Goal: Information Seeking & Learning: Learn about a topic

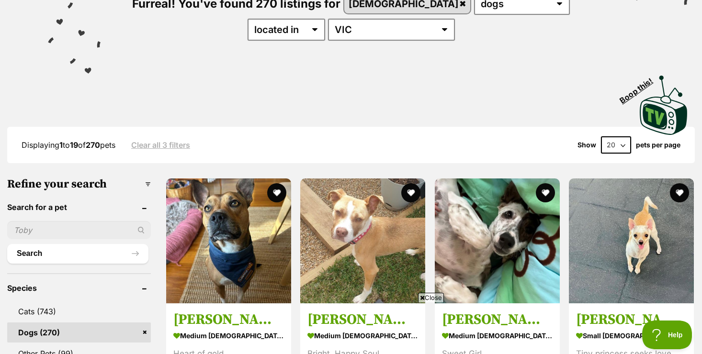
click at [434, 298] on span "Close" at bounding box center [431, 298] width 26 height 10
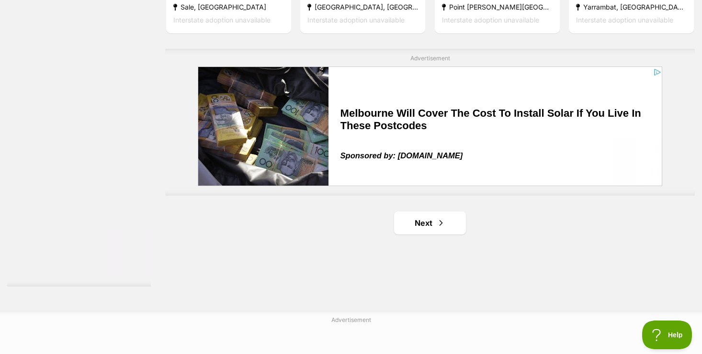
scroll to position [1705, 0]
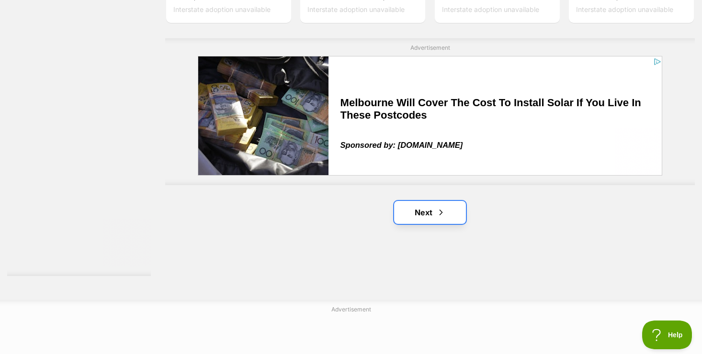
click at [421, 216] on link "Next" at bounding box center [430, 212] width 72 height 23
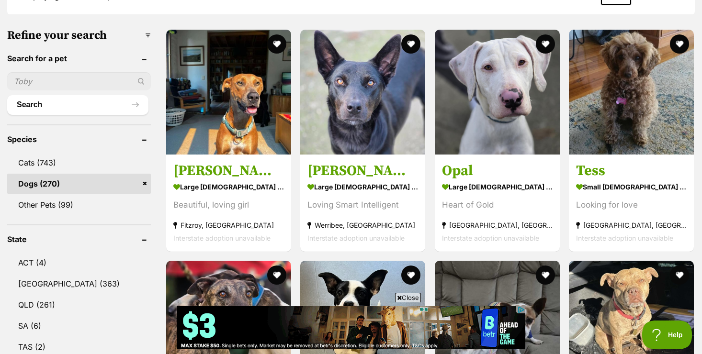
click at [409, 294] on span "Close" at bounding box center [408, 298] width 26 height 10
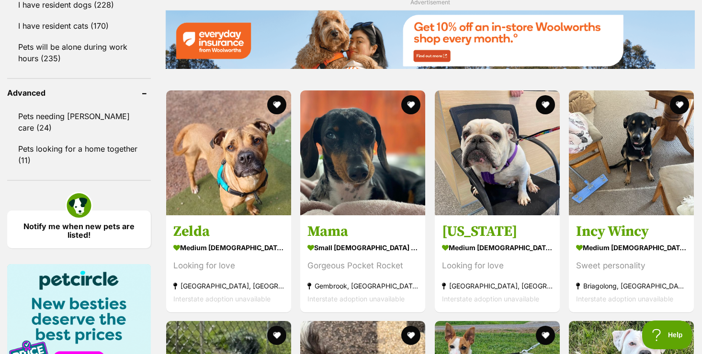
scroll to position [1203, 0]
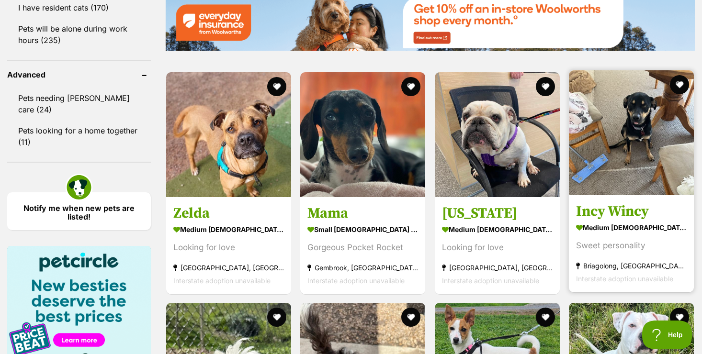
click at [640, 214] on h3 "Incy Wincy" at bounding box center [631, 211] width 111 height 18
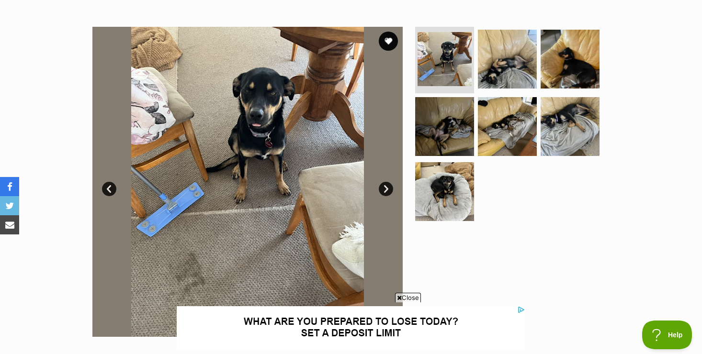
click at [412, 298] on span "Close" at bounding box center [408, 298] width 26 height 10
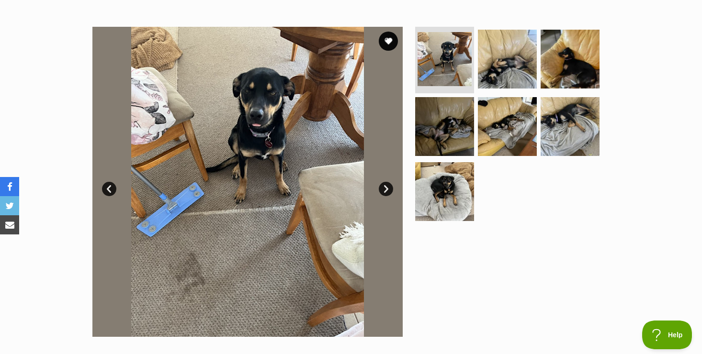
click at [385, 190] on link "Next" at bounding box center [386, 189] width 14 height 14
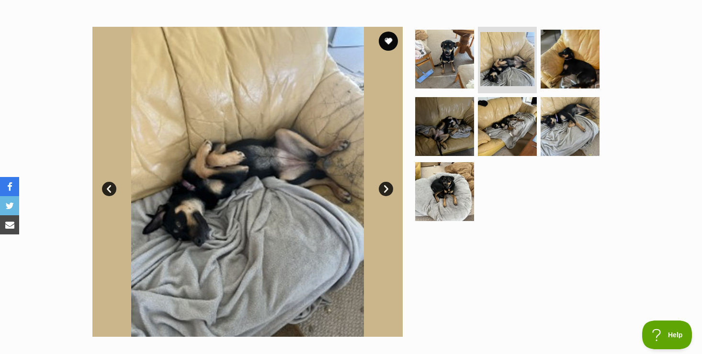
click at [110, 183] on link "Prev" at bounding box center [109, 189] width 14 height 14
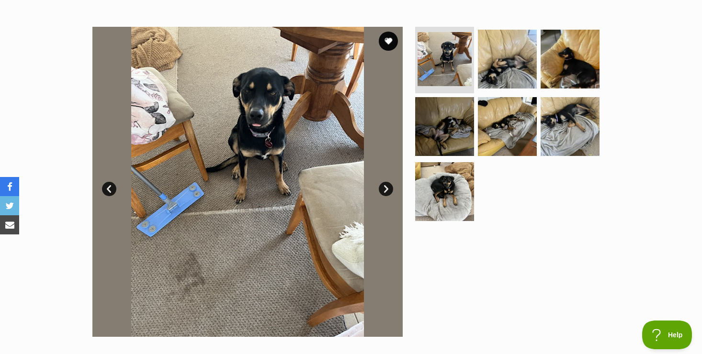
click at [386, 189] on link "Next" at bounding box center [386, 189] width 14 height 14
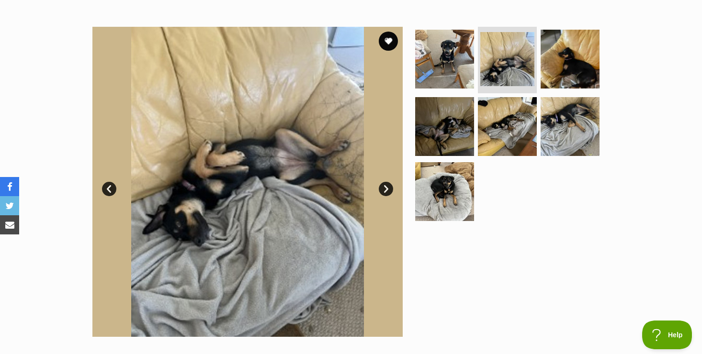
click at [386, 189] on link "Next" at bounding box center [386, 189] width 14 height 14
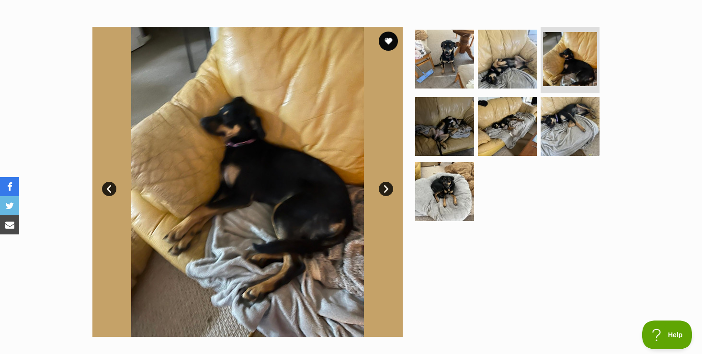
click at [386, 189] on link "Next" at bounding box center [386, 189] width 14 height 14
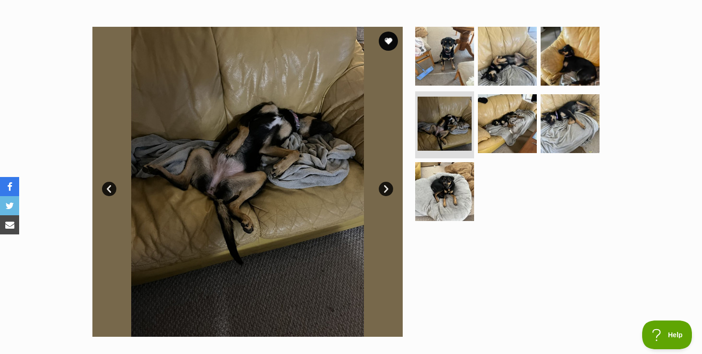
click at [386, 189] on link "Next" at bounding box center [386, 189] width 14 height 14
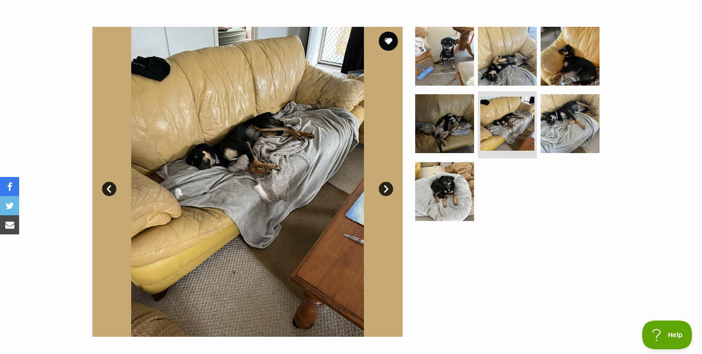
click at [386, 189] on link "Next" at bounding box center [386, 189] width 14 height 14
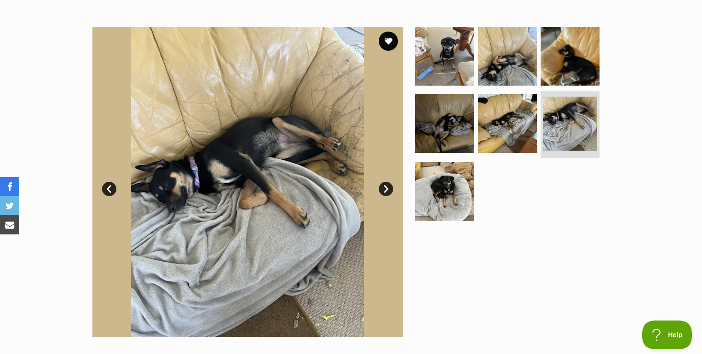
click at [386, 189] on link "Next" at bounding box center [386, 189] width 14 height 14
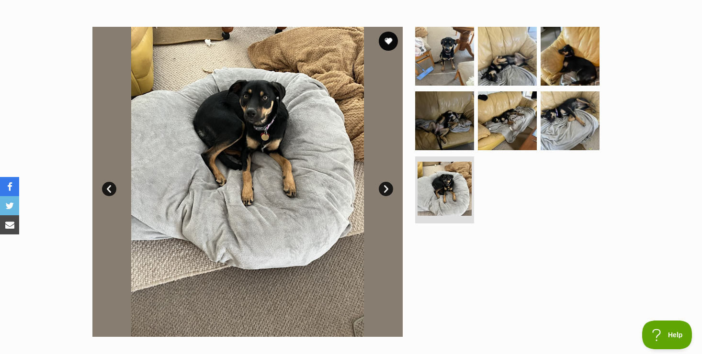
click at [386, 189] on link "Next" at bounding box center [386, 189] width 14 height 14
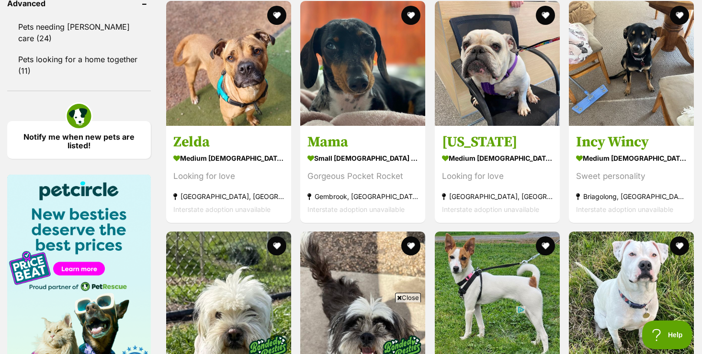
click at [414, 296] on span "Close" at bounding box center [408, 298] width 26 height 10
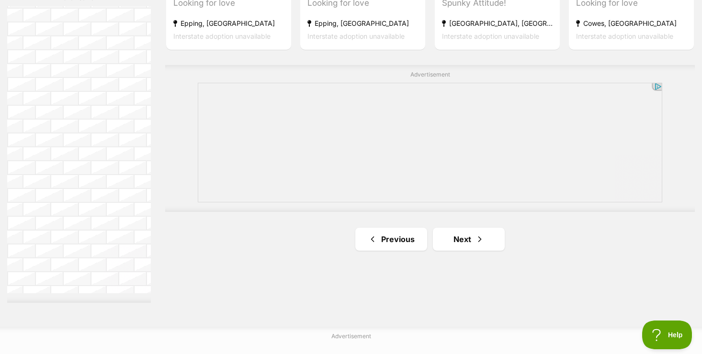
scroll to position [1696, 0]
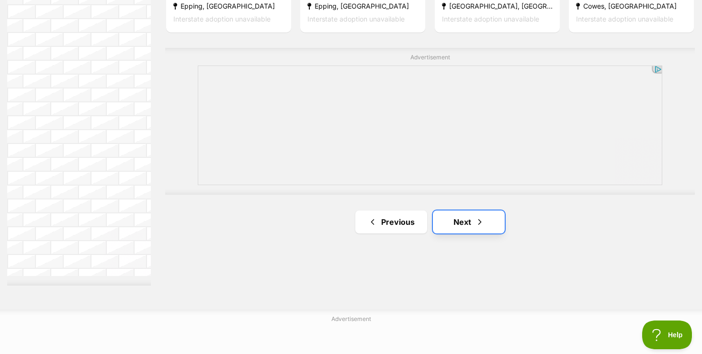
click at [468, 224] on link "Next" at bounding box center [469, 222] width 72 height 23
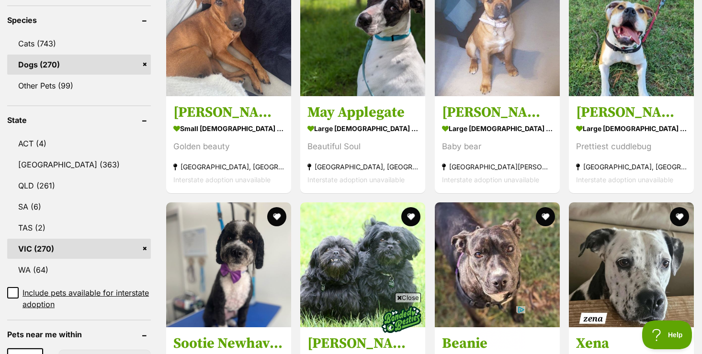
click at [410, 297] on span "Close" at bounding box center [408, 298] width 26 height 10
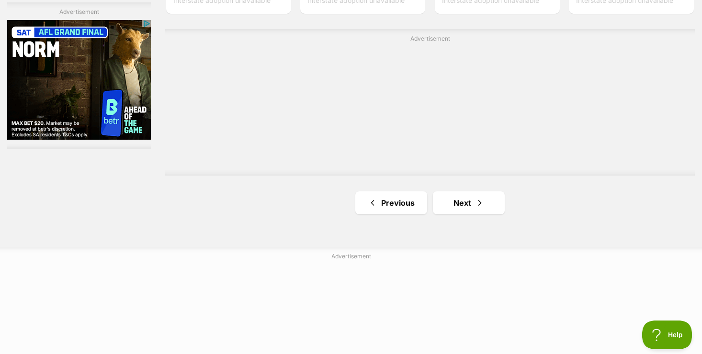
scroll to position [1782, 0]
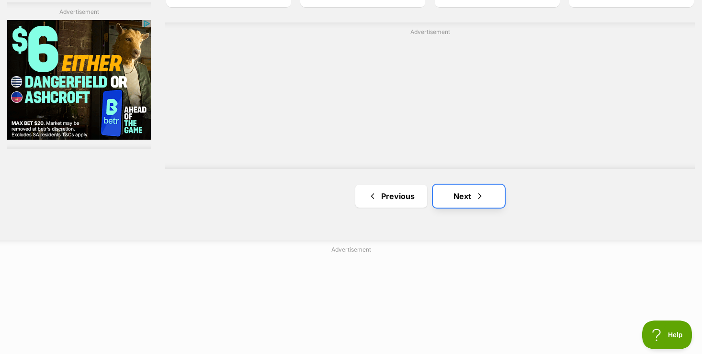
click at [463, 201] on link "Next" at bounding box center [469, 196] width 72 height 23
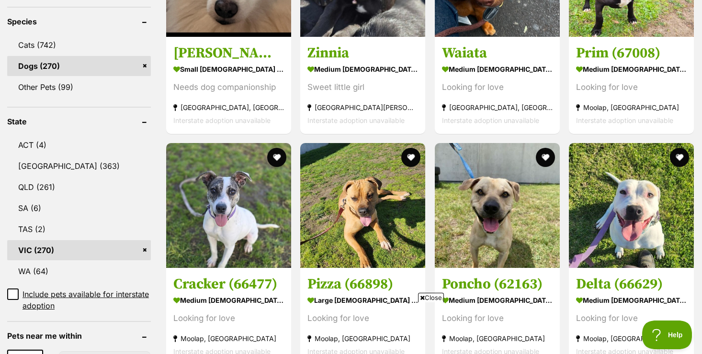
scroll to position [402, 0]
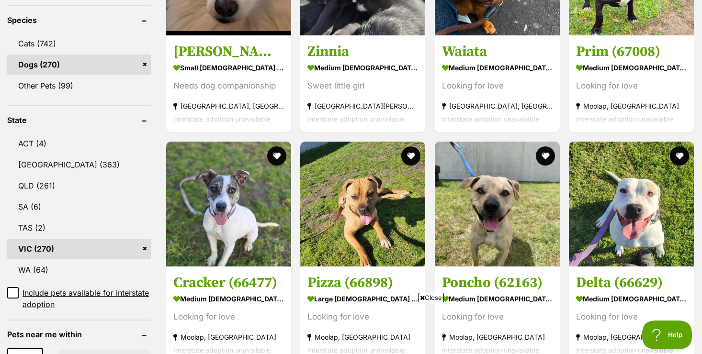
click at [430, 296] on span "Close" at bounding box center [431, 298] width 26 height 10
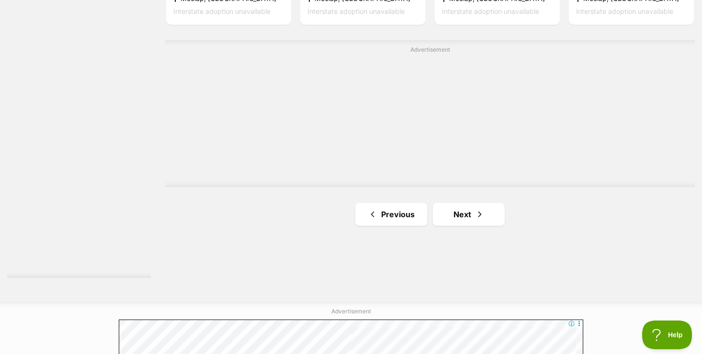
scroll to position [1705, 0]
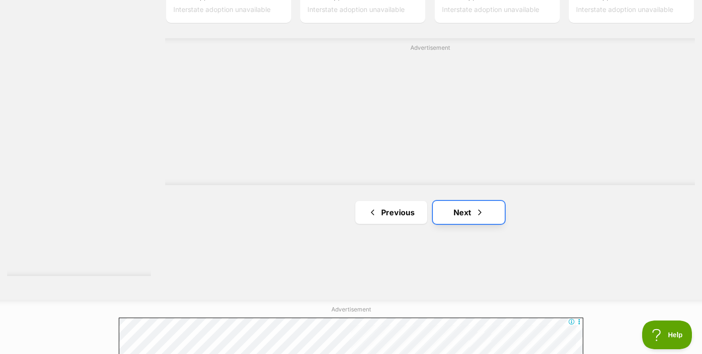
click at [463, 213] on link "Next" at bounding box center [469, 212] width 72 height 23
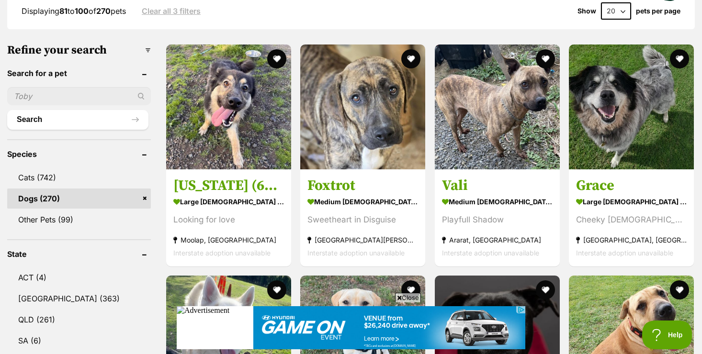
click at [409, 296] on span "Close" at bounding box center [408, 298] width 26 height 10
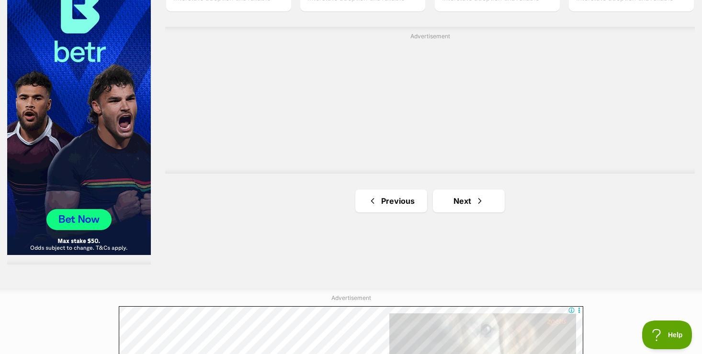
scroll to position [1724, 0]
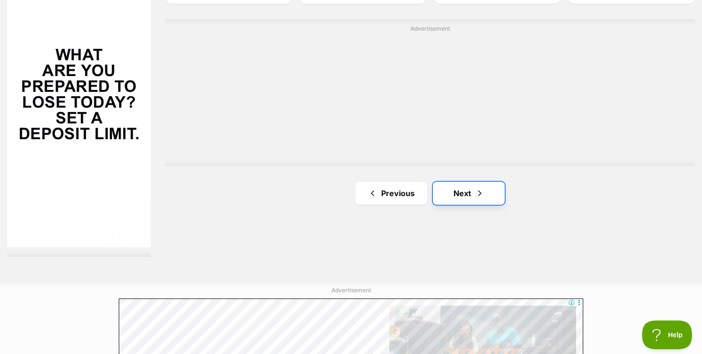
click at [468, 194] on link "Next" at bounding box center [469, 193] width 72 height 23
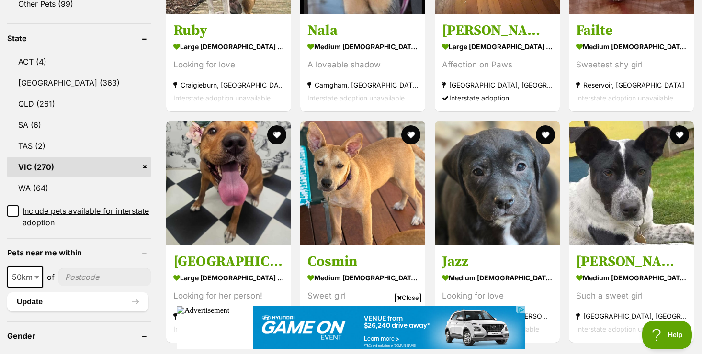
scroll to position [498, 0]
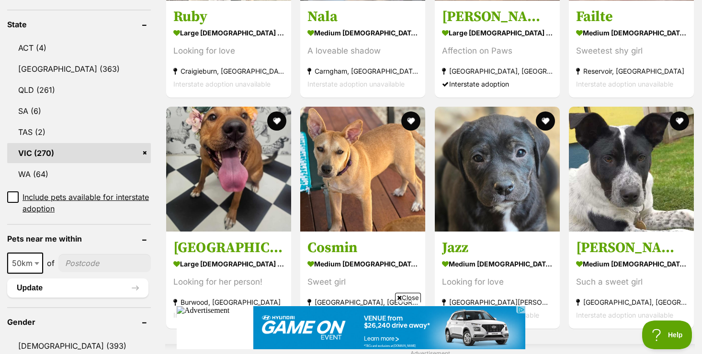
click at [404, 299] on span "Close" at bounding box center [408, 298] width 26 height 10
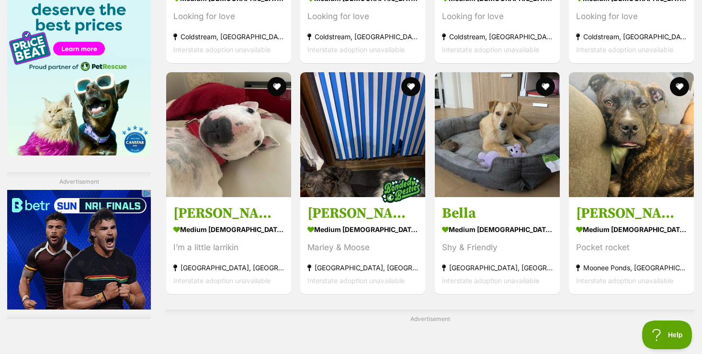
scroll to position [1514, 0]
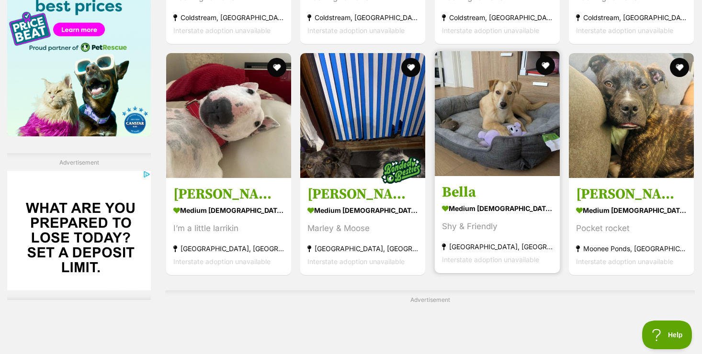
click at [498, 140] on img at bounding box center [497, 113] width 125 height 125
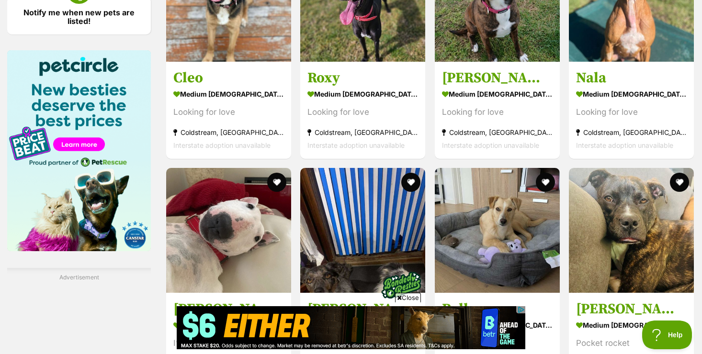
click at [404, 297] on span "Close" at bounding box center [408, 298] width 26 height 10
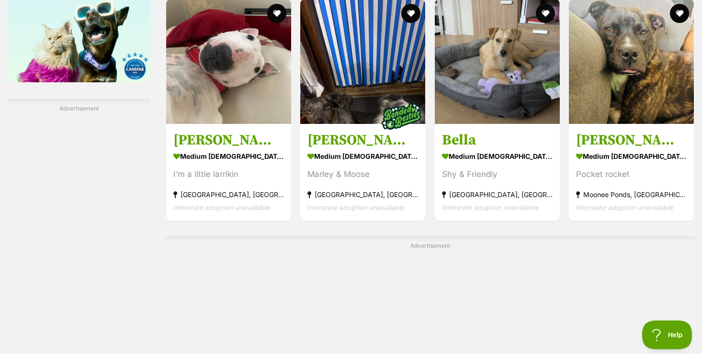
scroll to position [1571, 0]
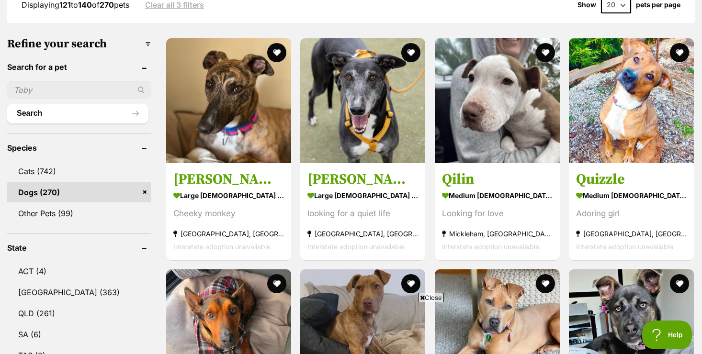
click at [434, 296] on span "Close" at bounding box center [431, 298] width 26 height 10
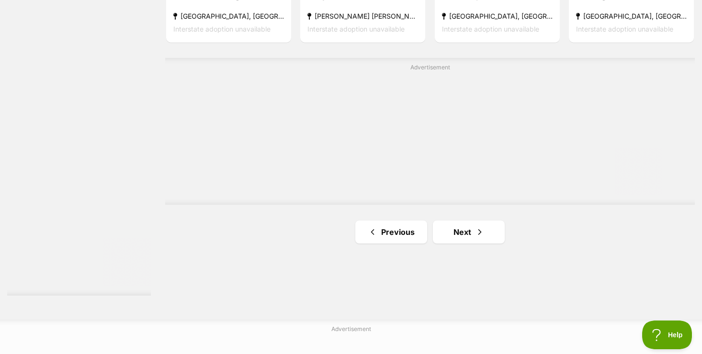
scroll to position [1692, 0]
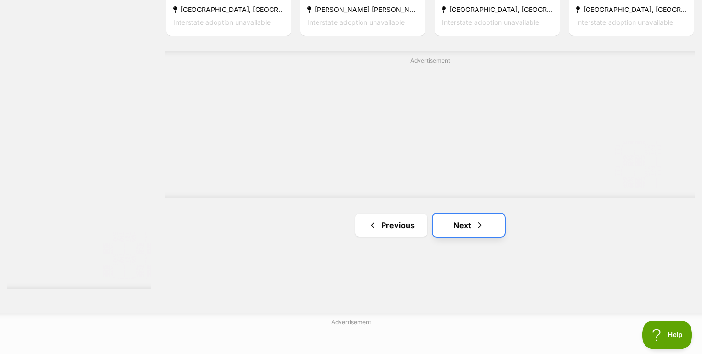
click at [460, 228] on link "Next" at bounding box center [469, 225] width 72 height 23
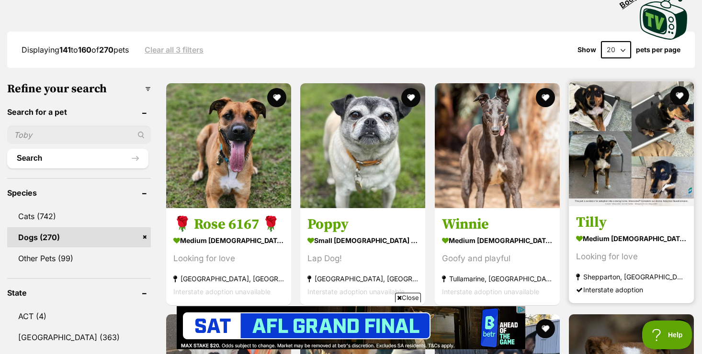
click at [640, 194] on img at bounding box center [631, 143] width 125 height 125
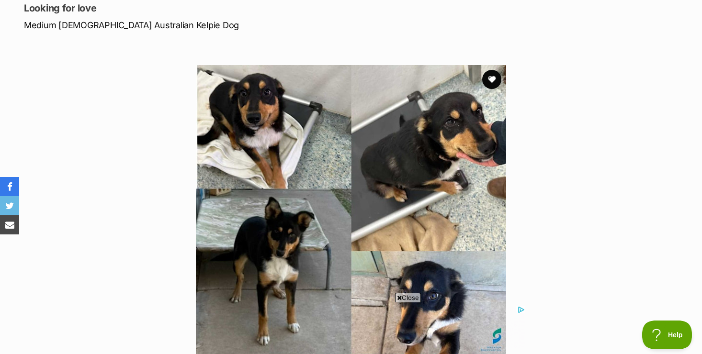
click at [415, 297] on span "Close" at bounding box center [408, 298] width 26 height 10
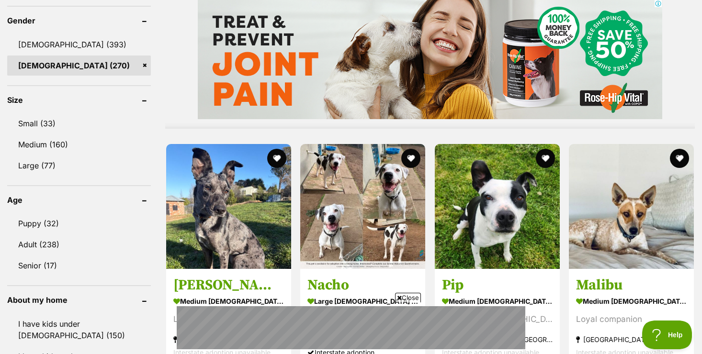
scroll to position [818, 0]
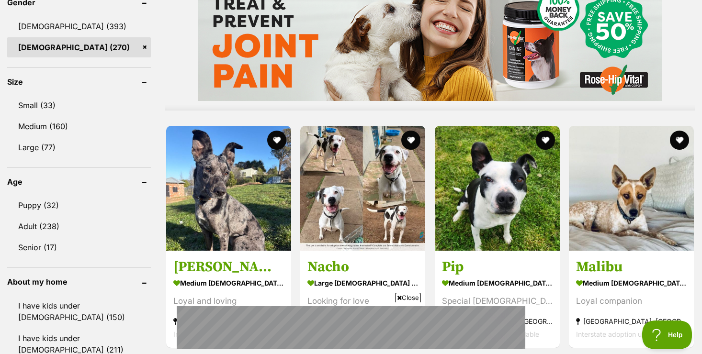
click at [406, 298] on span "Close" at bounding box center [408, 298] width 26 height 10
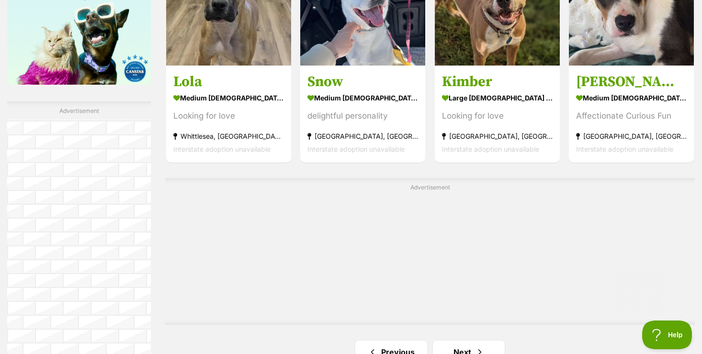
scroll to position [1585, 0]
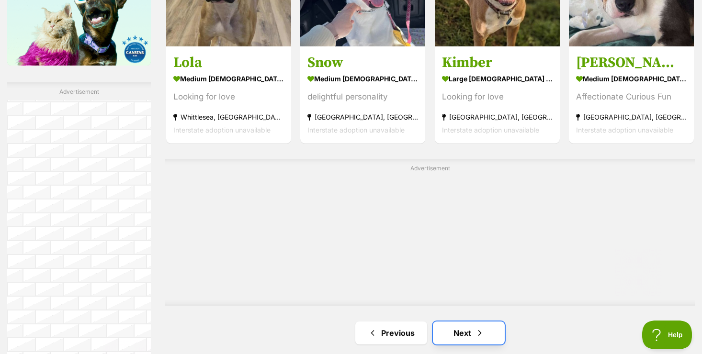
click at [454, 336] on link "Next" at bounding box center [469, 333] width 72 height 23
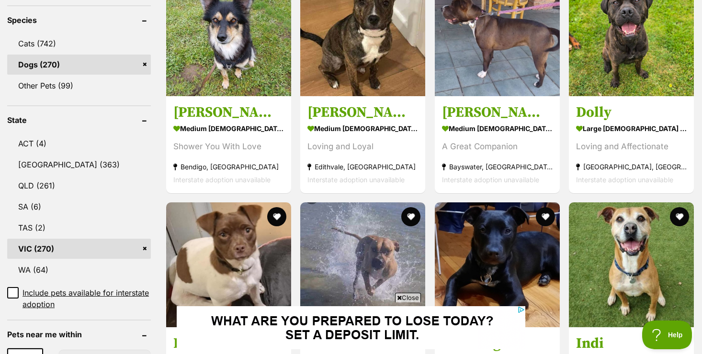
click at [414, 296] on span "Close" at bounding box center [408, 298] width 26 height 10
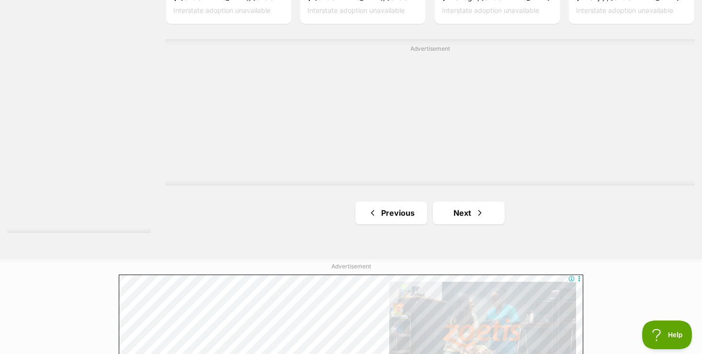
scroll to position [1782, 0]
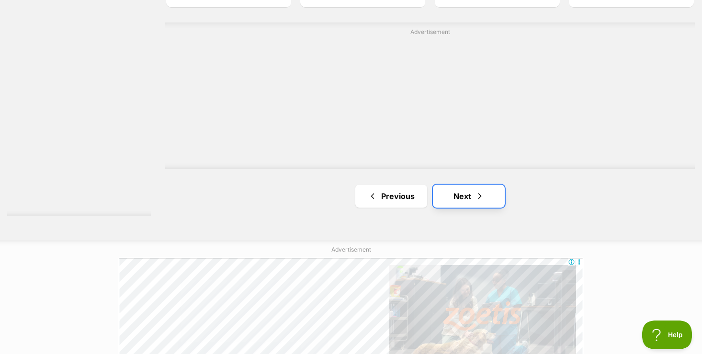
click at [459, 194] on link "Next" at bounding box center [469, 196] width 72 height 23
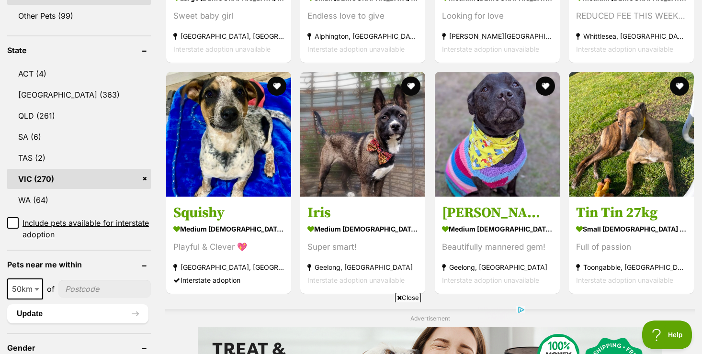
click at [410, 296] on span "Close" at bounding box center [408, 298] width 26 height 10
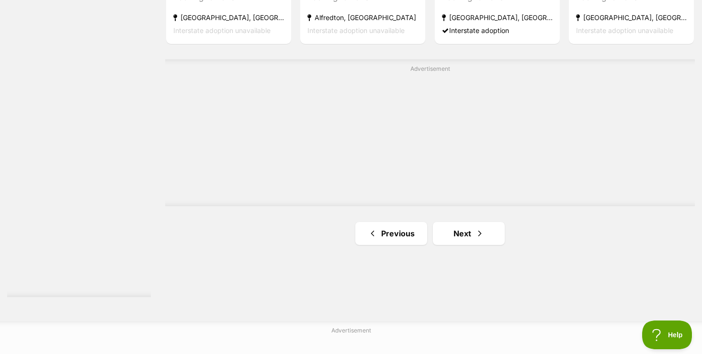
scroll to position [1699, 0]
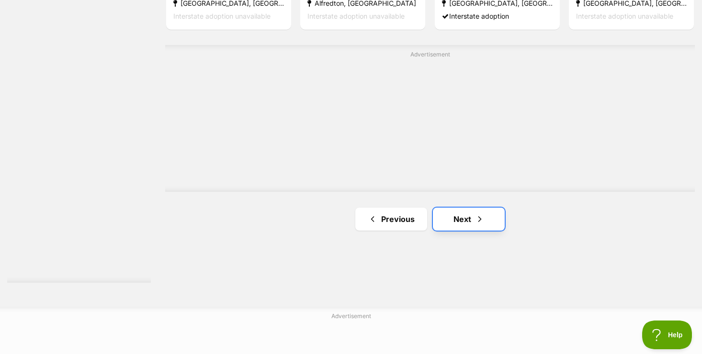
click at [467, 224] on link "Next" at bounding box center [469, 219] width 72 height 23
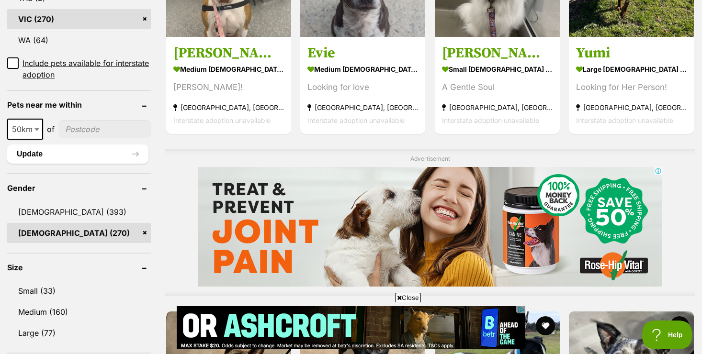
scroll to position [633, 0]
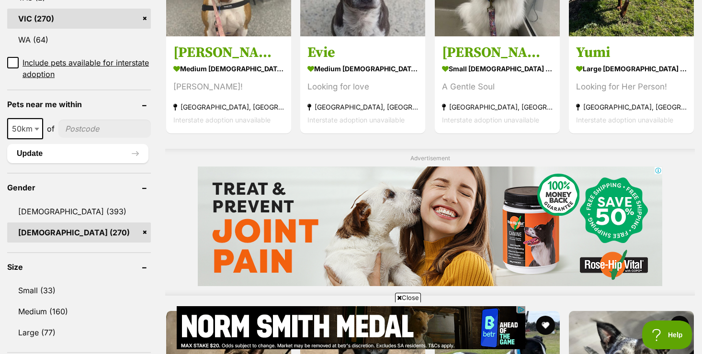
click at [409, 296] on span "Close" at bounding box center [408, 298] width 26 height 10
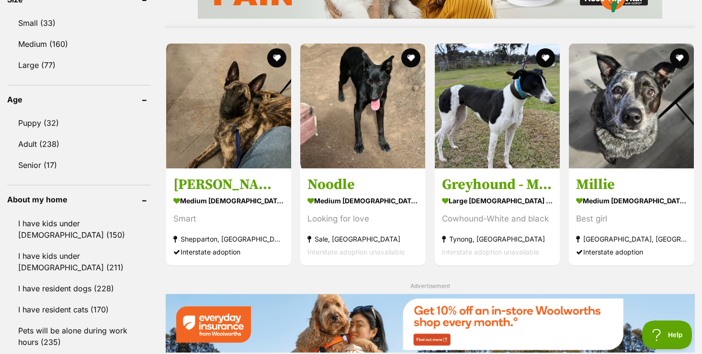
scroll to position [901, 0]
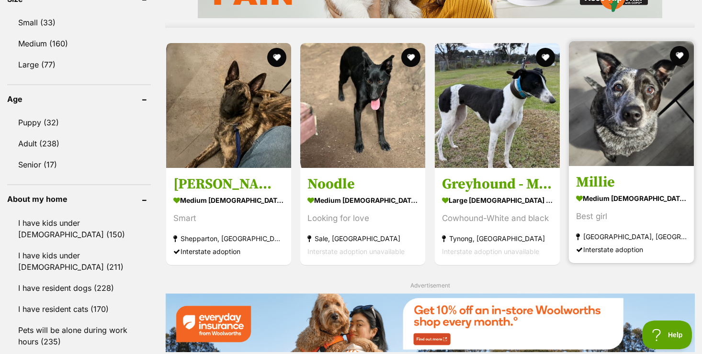
click at [621, 132] on img at bounding box center [631, 103] width 125 height 125
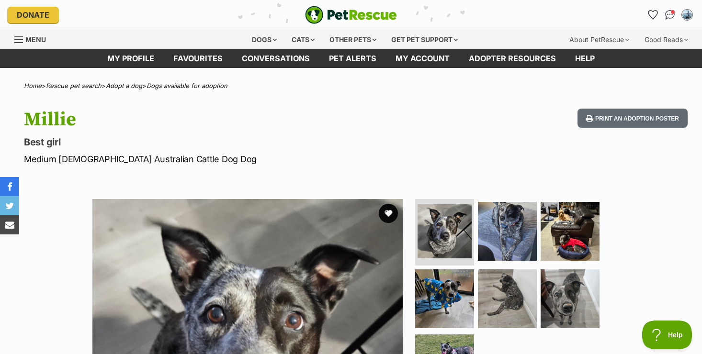
click at [457, 148] on div "Millie Best girl Medium Female Australian Cattle Dog Dog Print an adoption post…" at bounding box center [351, 137] width 702 height 57
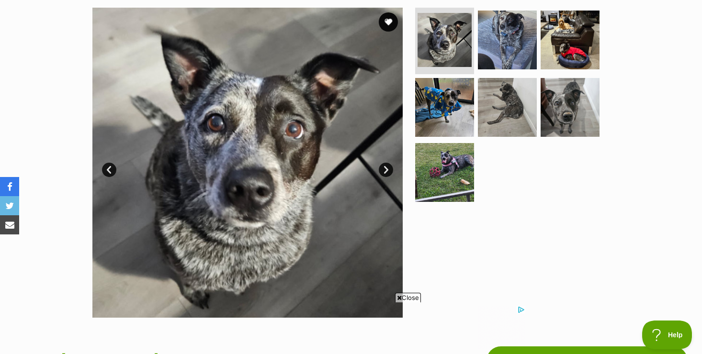
click at [409, 300] on span "Close" at bounding box center [408, 298] width 26 height 10
click at [388, 168] on link "Next" at bounding box center [386, 170] width 14 height 14
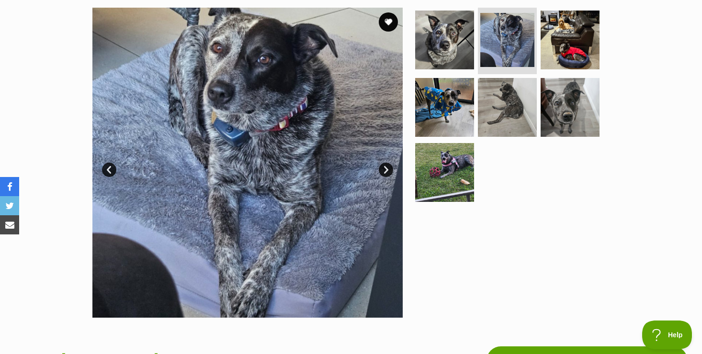
click at [388, 168] on link "Next" at bounding box center [386, 170] width 14 height 14
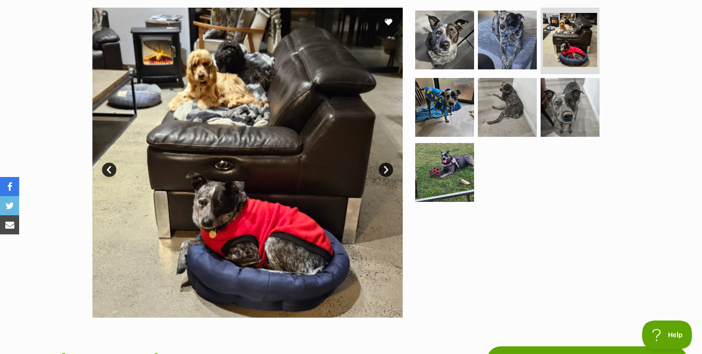
click at [111, 166] on link "Prev" at bounding box center [109, 170] width 14 height 14
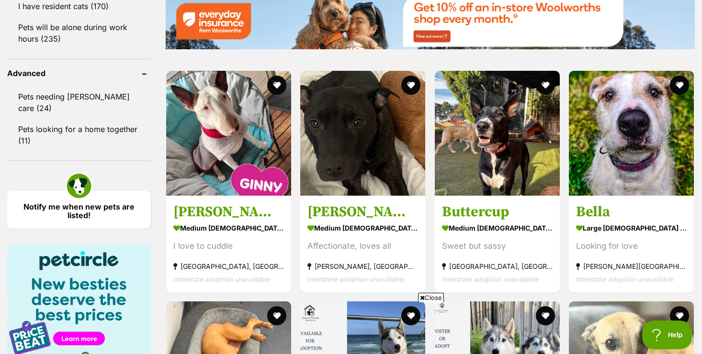
scroll to position [1208, 0]
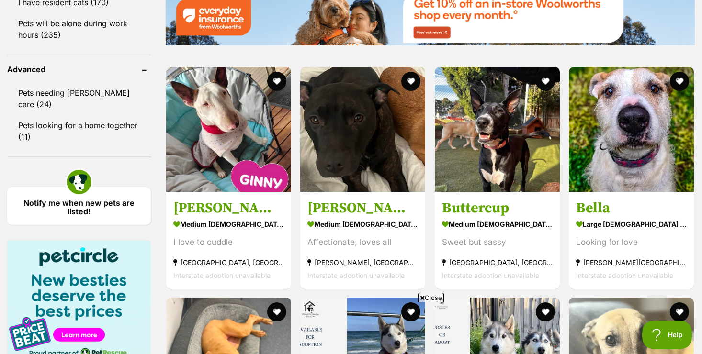
click at [433, 298] on span "Close" at bounding box center [431, 298] width 26 height 10
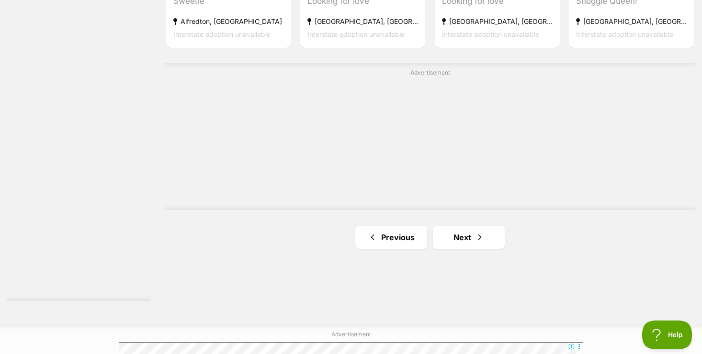
scroll to position [1687, 0]
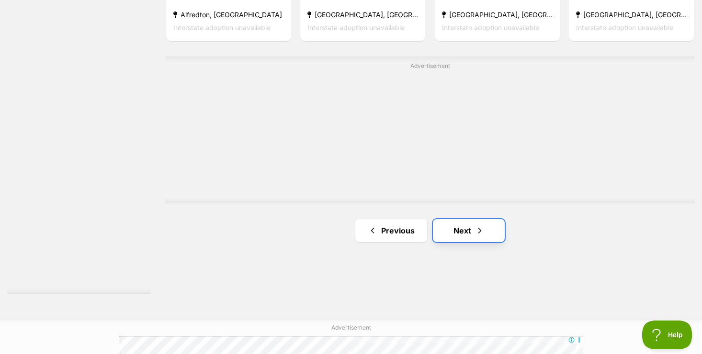
click at [460, 235] on link "Next" at bounding box center [469, 230] width 72 height 23
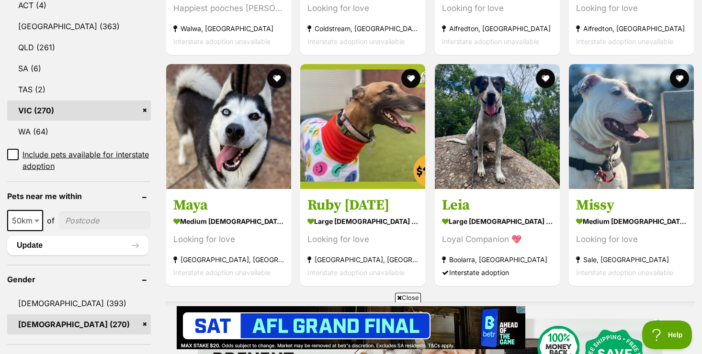
click at [414, 297] on span "Close" at bounding box center [408, 298] width 26 height 10
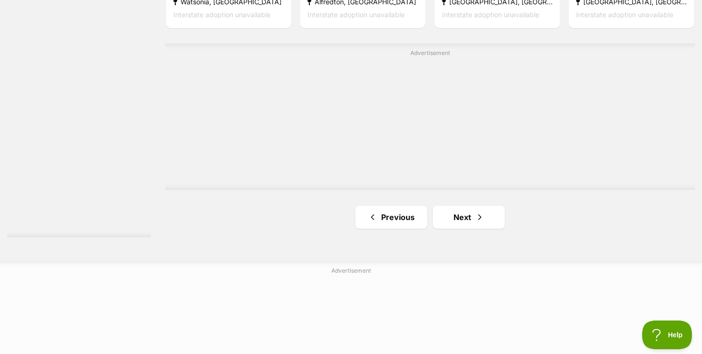
scroll to position [1767, 0]
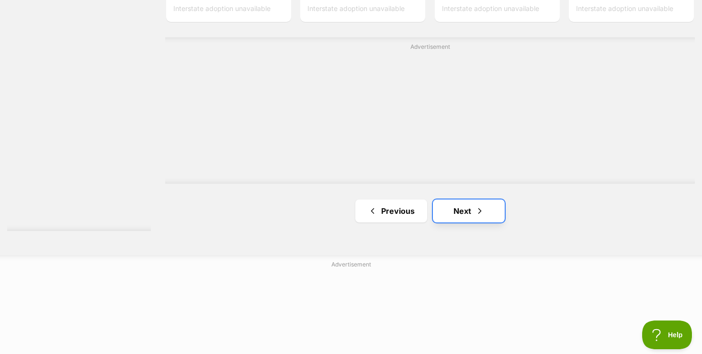
click at [461, 215] on link "Next" at bounding box center [469, 211] width 72 height 23
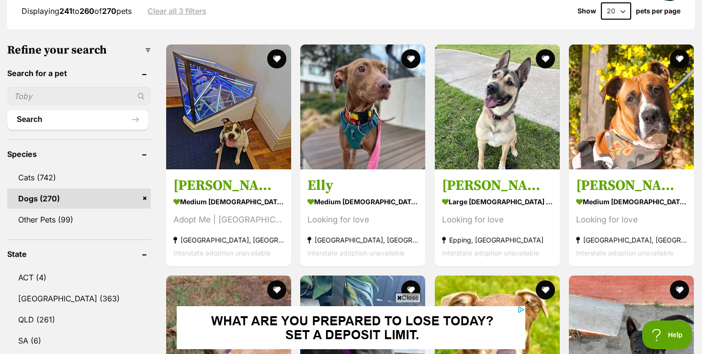
click at [410, 296] on span "Close" at bounding box center [408, 298] width 26 height 10
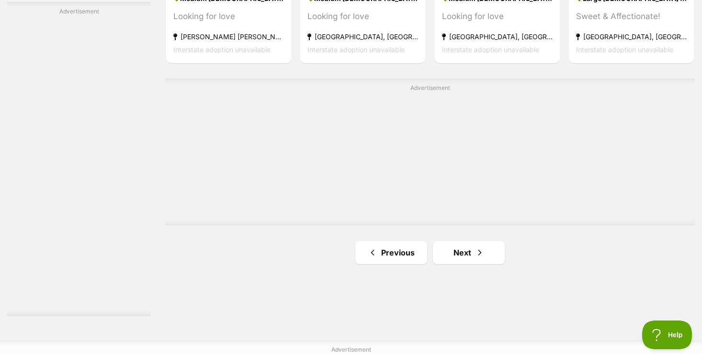
scroll to position [1667, 0]
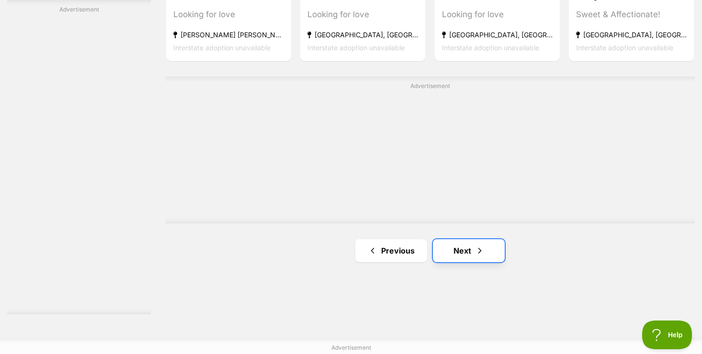
click at [459, 251] on link "Next" at bounding box center [469, 250] width 72 height 23
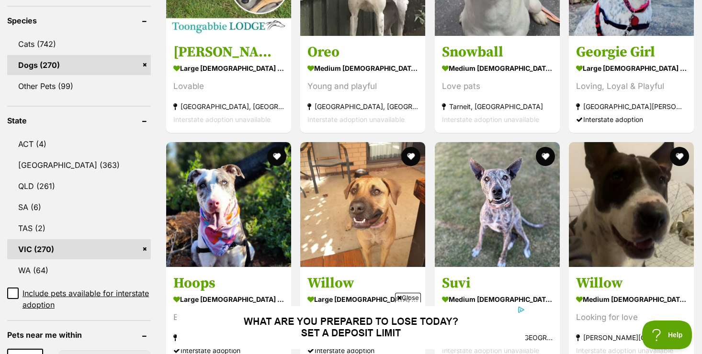
scroll to position [402, 0]
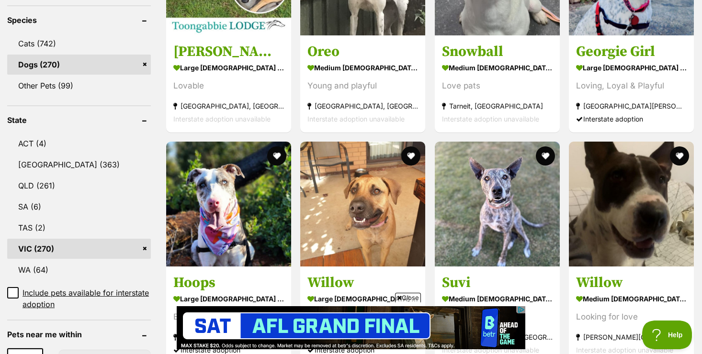
click at [408, 297] on span "Close" at bounding box center [408, 298] width 26 height 10
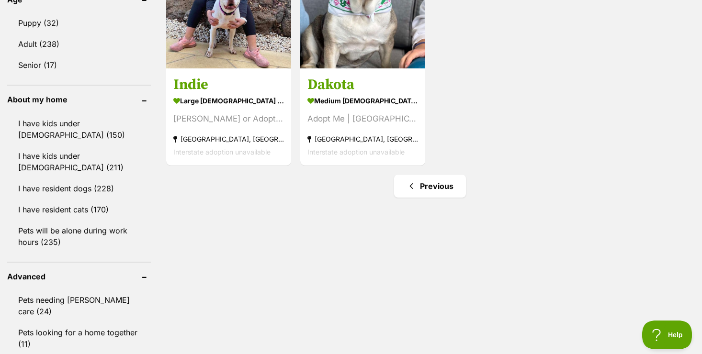
scroll to position [1015, 0]
